Goal: Check status: Check status

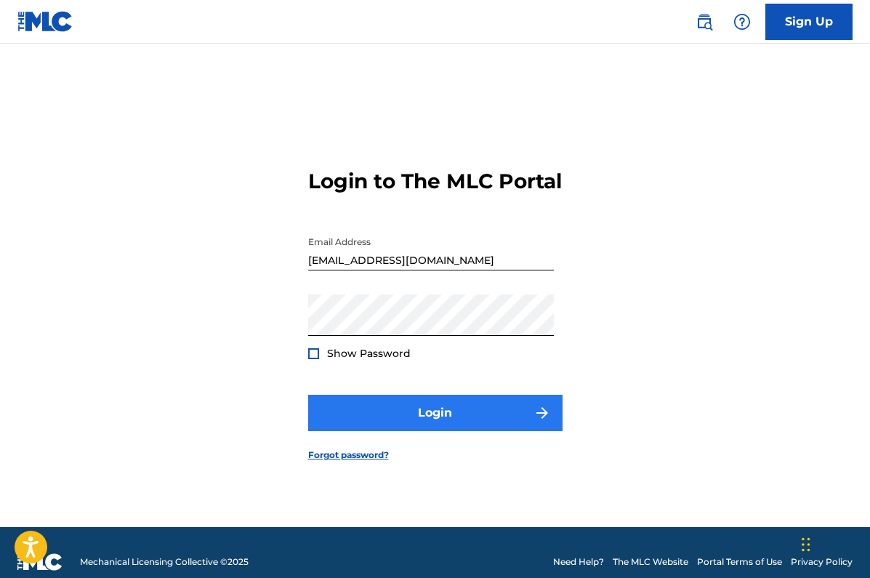
click at [448, 424] on button "Login" at bounding box center [435, 413] width 255 height 36
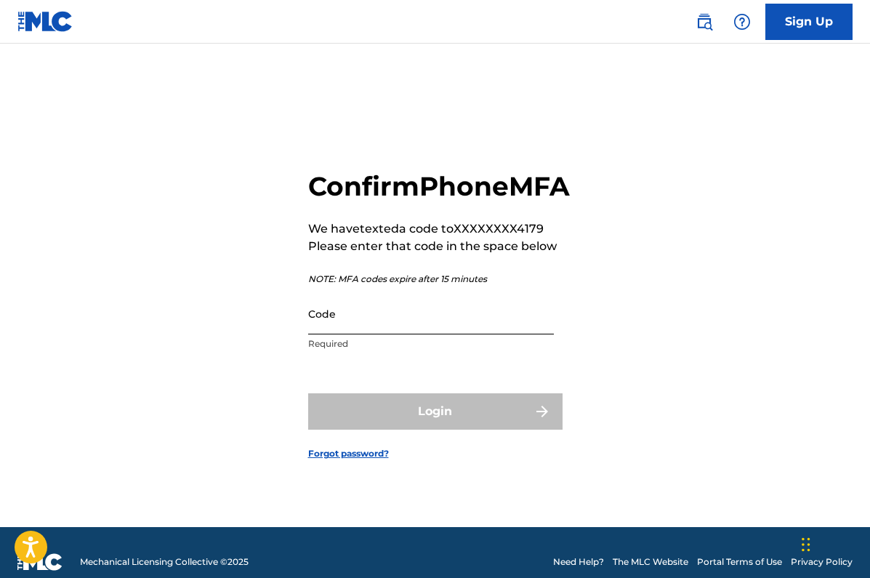
click at [386, 335] on input "Code" at bounding box center [431, 313] width 246 height 41
paste input "683398"
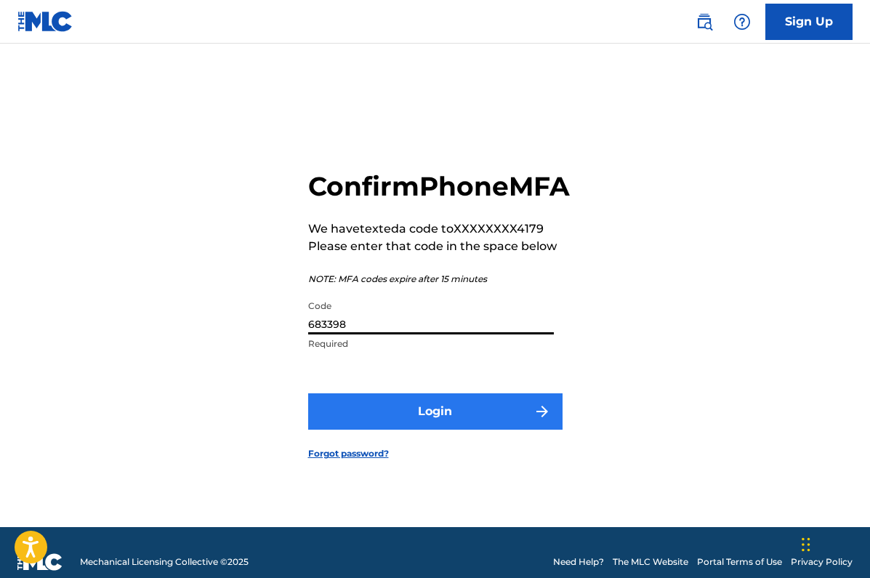
type input "683398"
click at [425, 417] on button "Login" at bounding box center [435, 411] width 255 height 36
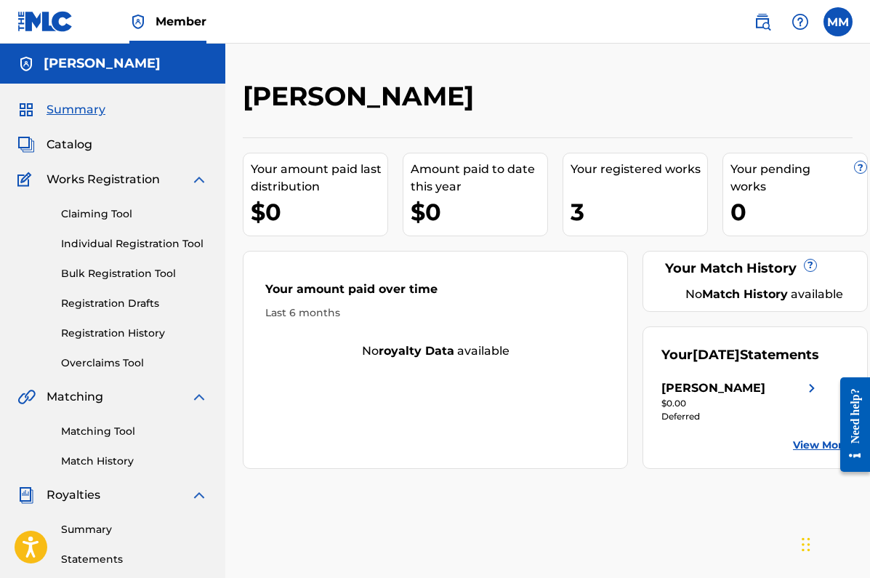
click at [199, 179] on img at bounding box center [199, 179] width 17 height 17
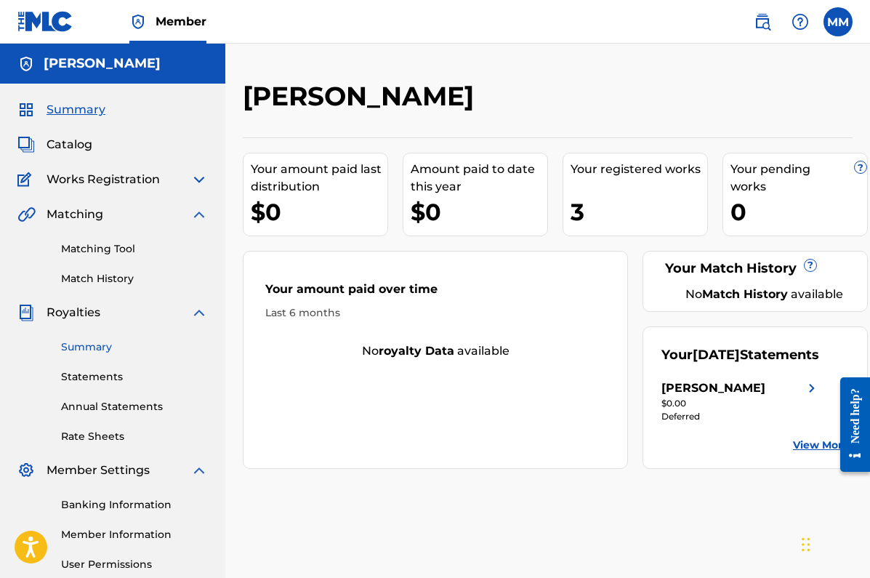
click at [90, 345] on link "Summary" at bounding box center [134, 347] width 147 height 15
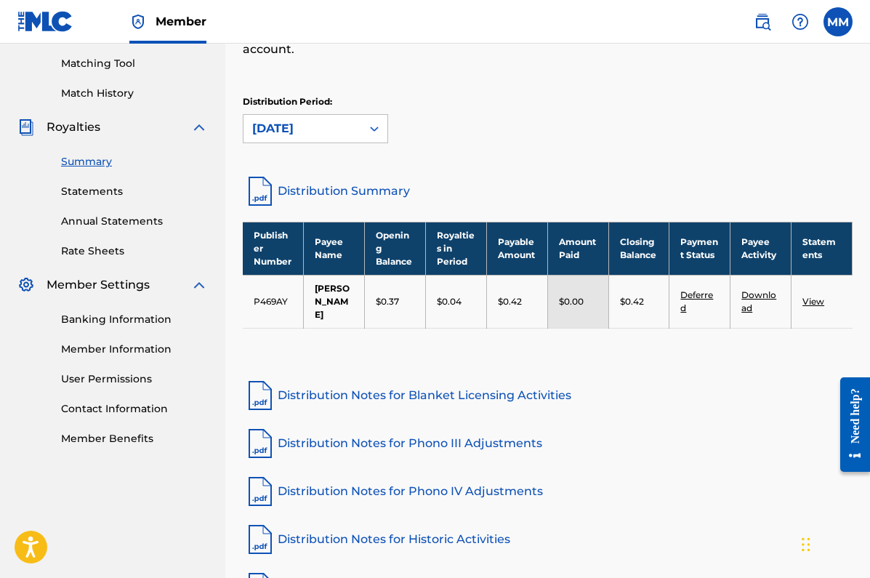
scroll to position [173, 0]
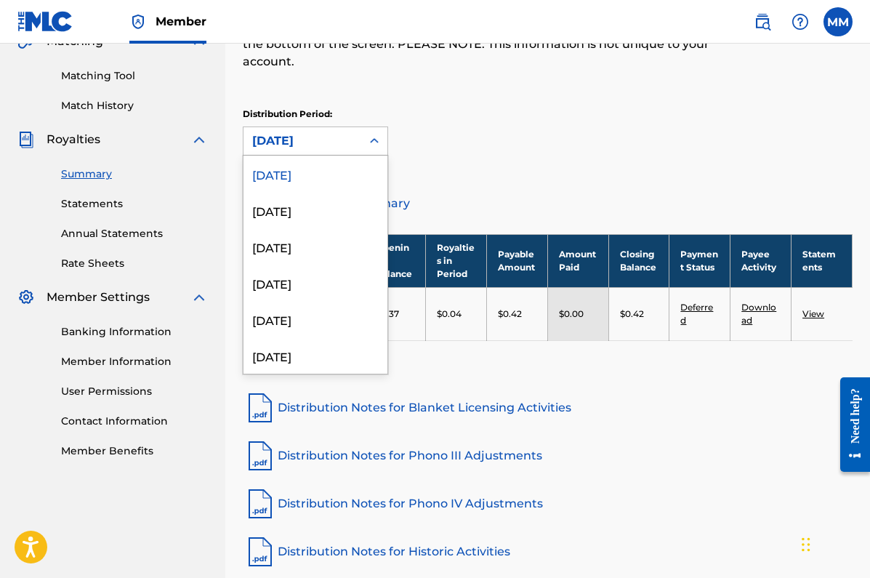
click at [376, 143] on icon at bounding box center [374, 141] width 15 height 15
click at [309, 214] on div "[DATE]" at bounding box center [316, 210] width 144 height 36
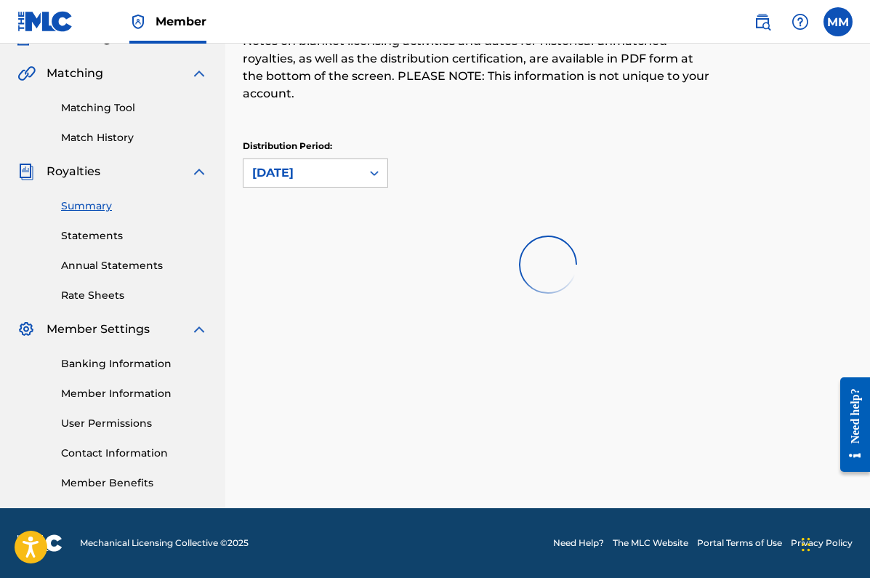
scroll to position [141, 0]
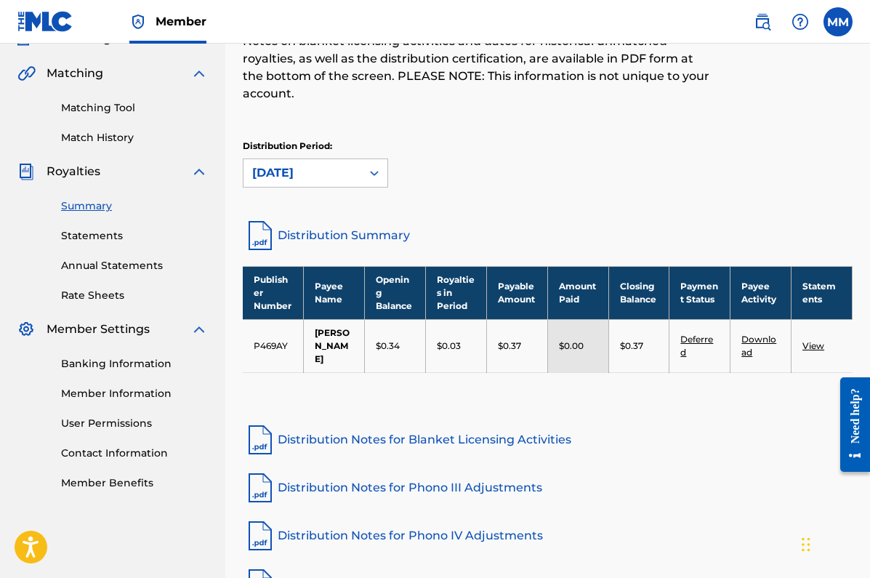
click at [367, 173] on div at bounding box center [374, 173] width 26 height 26
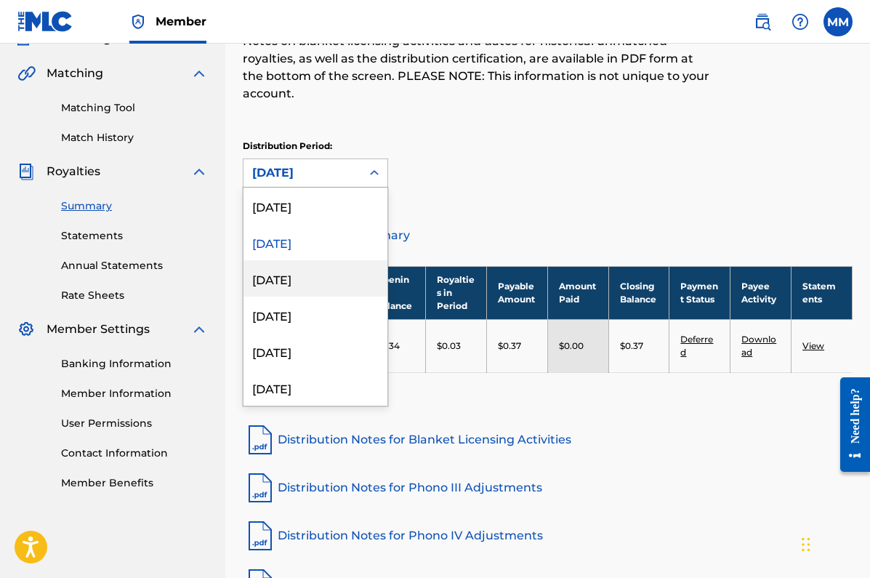
click at [292, 277] on div "[DATE]" at bounding box center [316, 278] width 144 height 36
click at [371, 172] on icon at bounding box center [374, 173] width 15 height 15
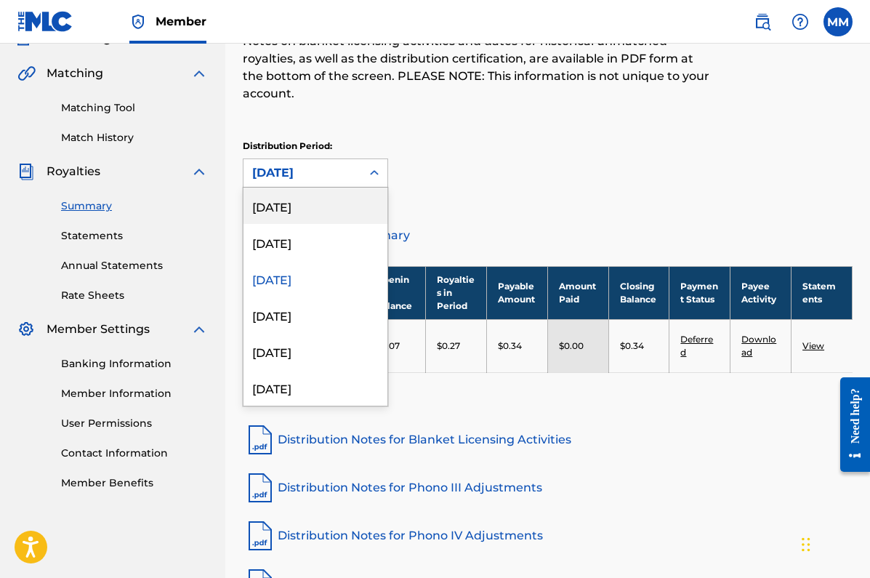
click at [330, 209] on div "[DATE]" at bounding box center [316, 206] width 144 height 36
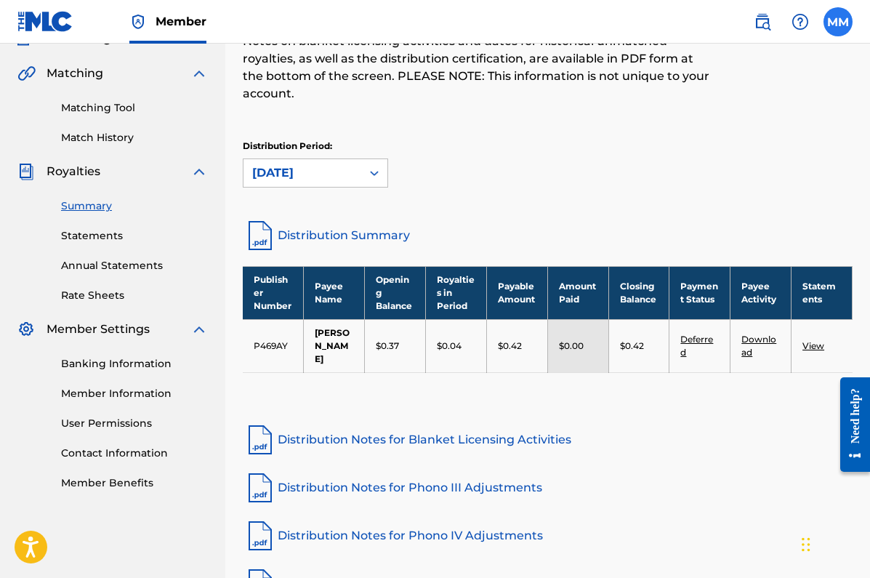
click at [842, 17] on label at bounding box center [838, 21] width 29 height 29
click at [838, 22] on input "MM [PERSON_NAME] [EMAIL_ADDRESS][DOMAIN_NAME] Profile Log out" at bounding box center [838, 22] width 0 height 0
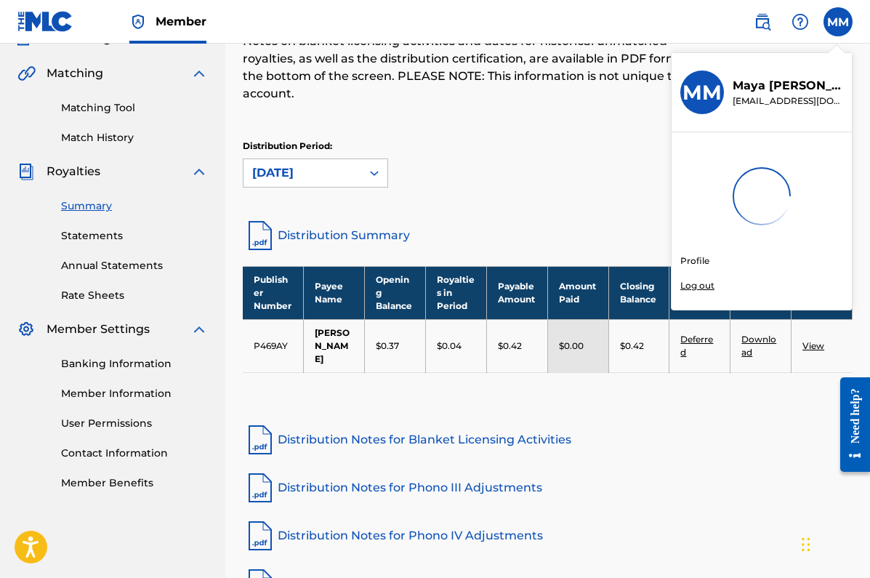
click at [694, 283] on p "Log out" at bounding box center [698, 285] width 34 height 13
click at [838, 22] on input "MM [PERSON_NAME] [EMAIL_ADDRESS][DOMAIN_NAME] Profile Log out" at bounding box center [838, 22] width 0 height 0
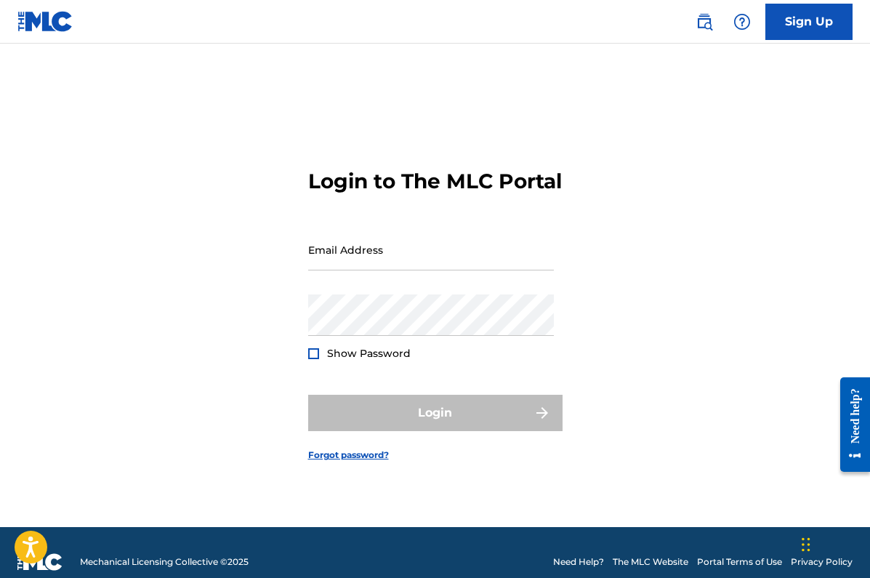
type input "[EMAIL_ADDRESS][DOMAIN_NAME]"
